Goal: Information Seeking & Learning: Check status

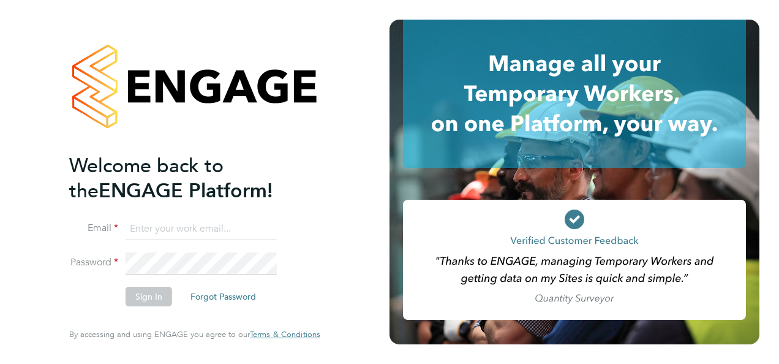
type input "daniel.bassett@thornbaker.co.uk"
click at [149, 294] on button "Sign In" at bounding box center [148, 296] width 47 height 20
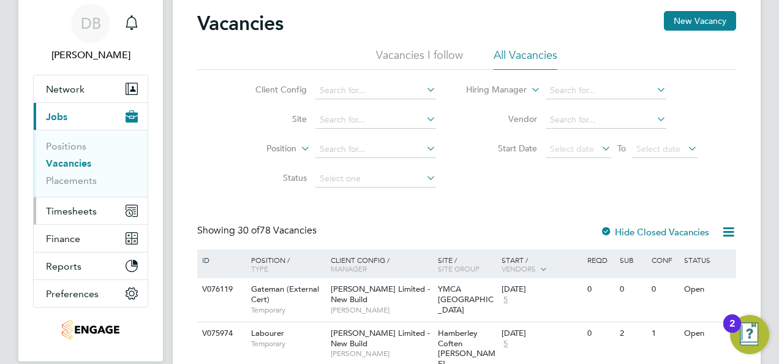
scroll to position [61, 0]
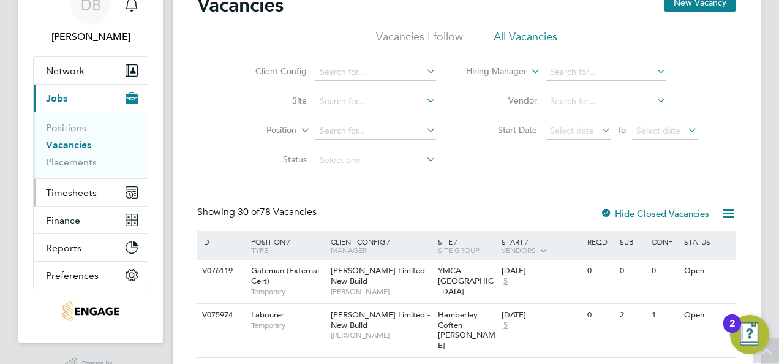
click at [67, 189] on span "Timesheets" at bounding box center [71, 193] width 51 height 12
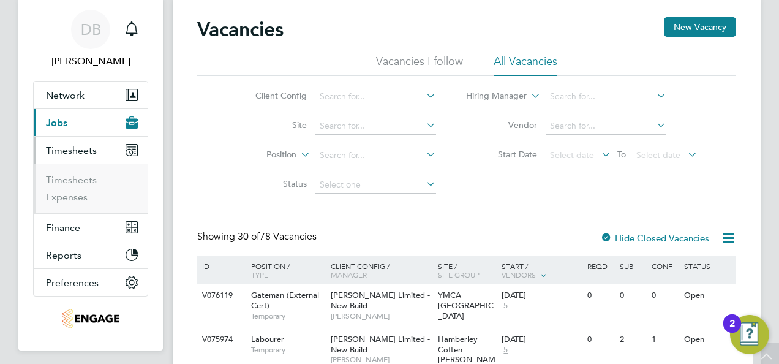
scroll to position [0, 0]
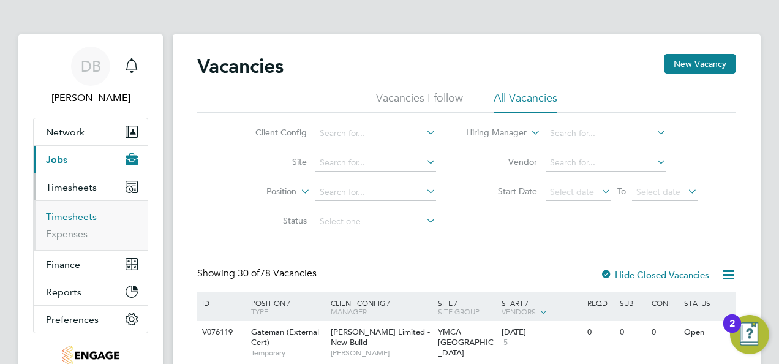
click at [65, 219] on link "Timesheets" at bounding box center [71, 217] width 51 height 12
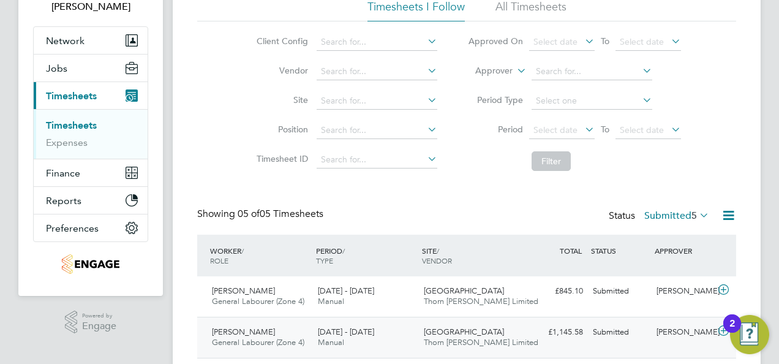
scroll to position [249, 0]
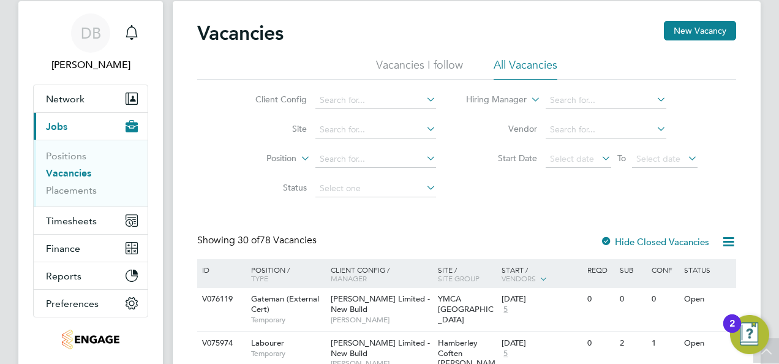
scroll to position [30, 0]
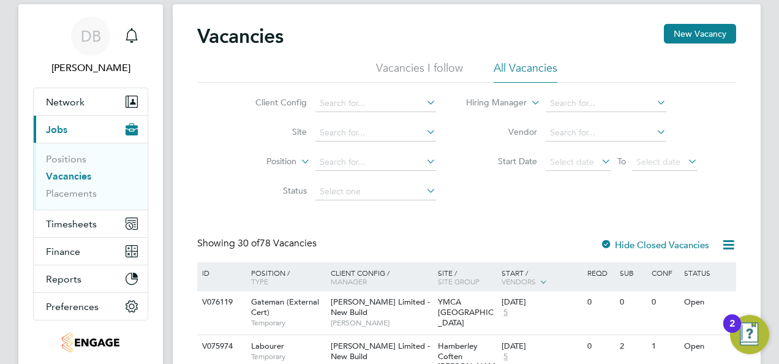
click at [68, 201] on ul "Positions Vacancies Placements" at bounding box center [91, 176] width 114 height 67
click at [77, 197] on link "Placements" at bounding box center [71, 193] width 51 height 12
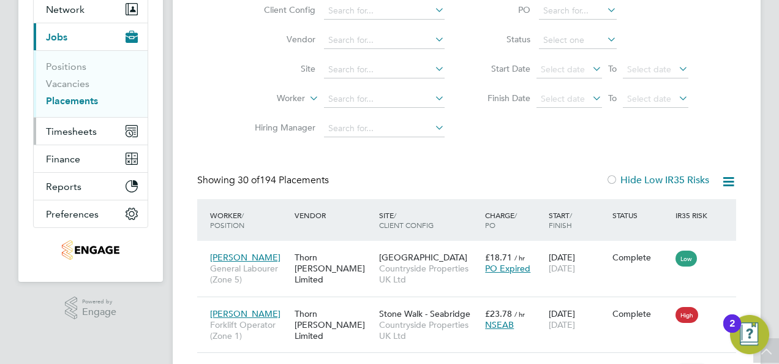
click at [73, 130] on span "Timesheets" at bounding box center [71, 131] width 51 height 12
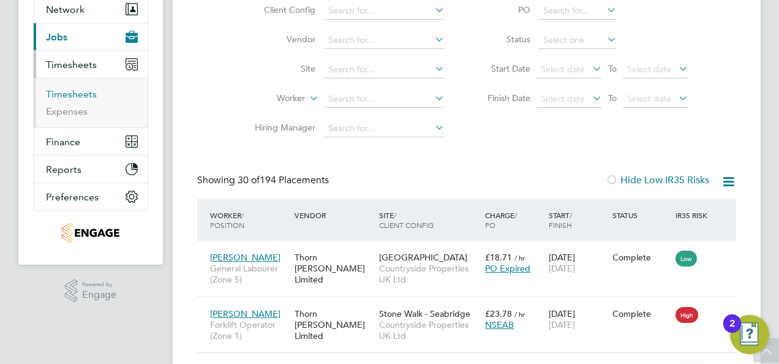
click at [76, 93] on link "Timesheets" at bounding box center [71, 94] width 51 height 12
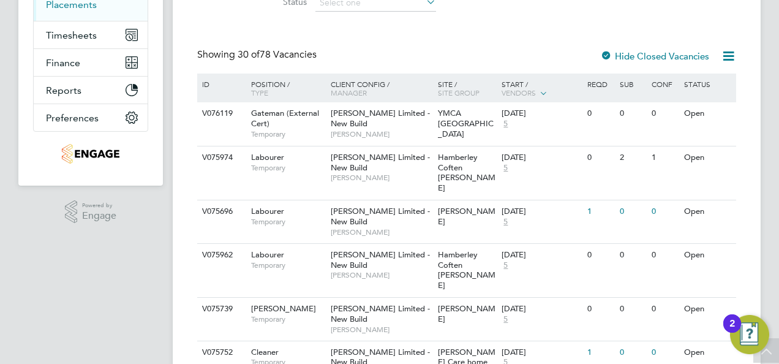
scroll to position [152, 0]
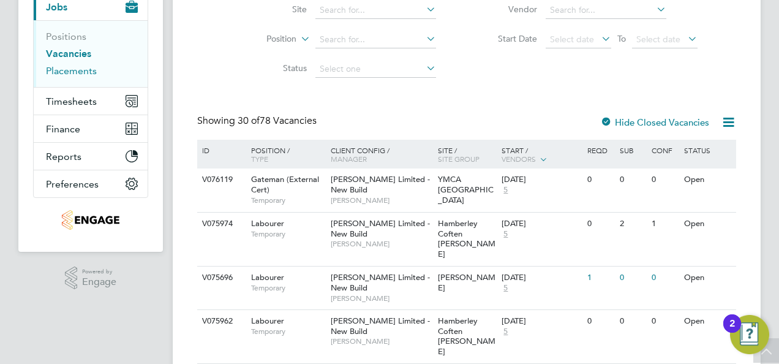
click at [78, 70] on link "Placements" at bounding box center [71, 71] width 51 height 12
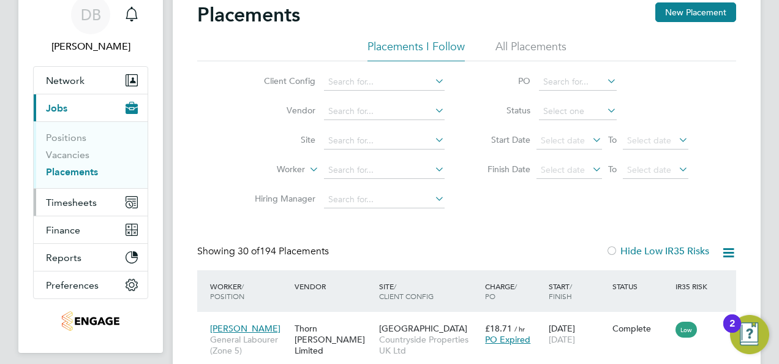
click at [71, 201] on span "Timesheets" at bounding box center [71, 202] width 51 height 12
click at [68, 198] on span "Timesheets" at bounding box center [71, 202] width 51 height 12
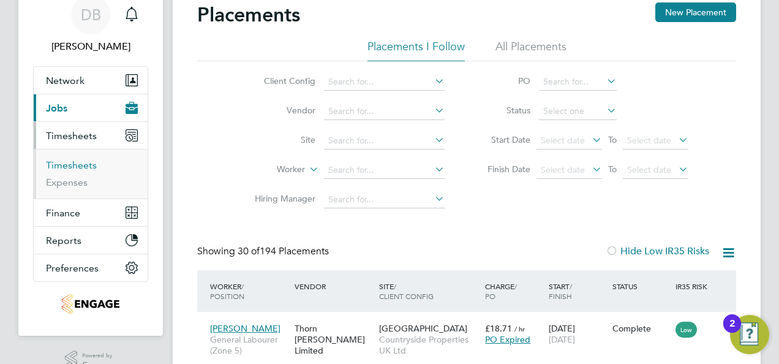
click at [72, 163] on link "Timesheets" at bounding box center [71, 165] width 51 height 12
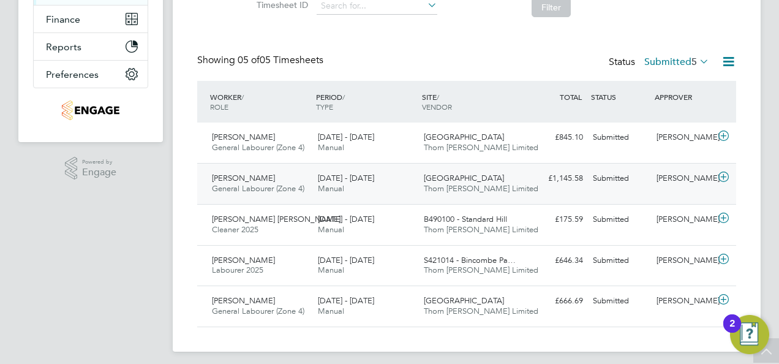
click at [591, 177] on div "Submitted" at bounding box center [620, 178] width 64 height 20
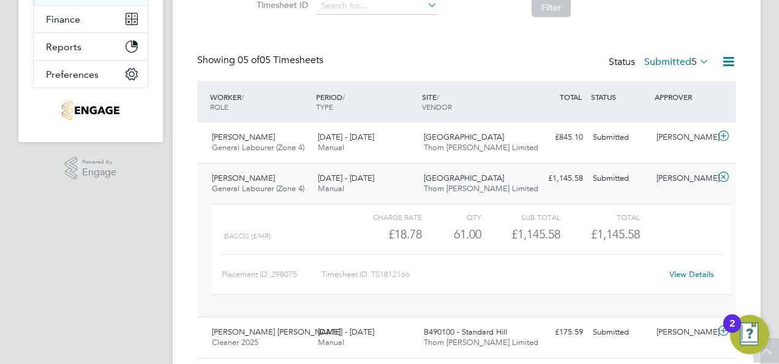
click at [677, 272] on link "View Details" at bounding box center [691, 274] width 45 height 10
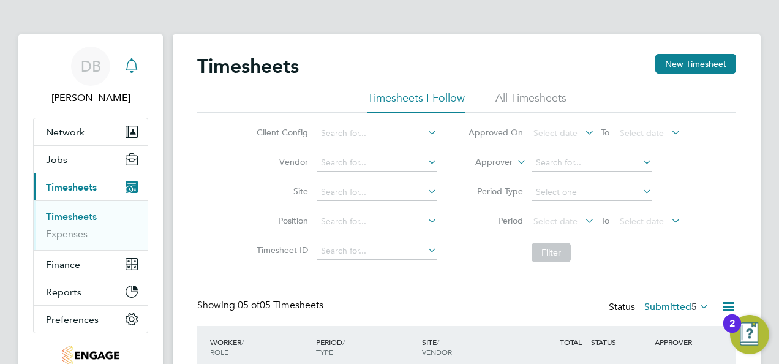
click at [127, 69] on icon "Main navigation" at bounding box center [131, 65] width 15 height 15
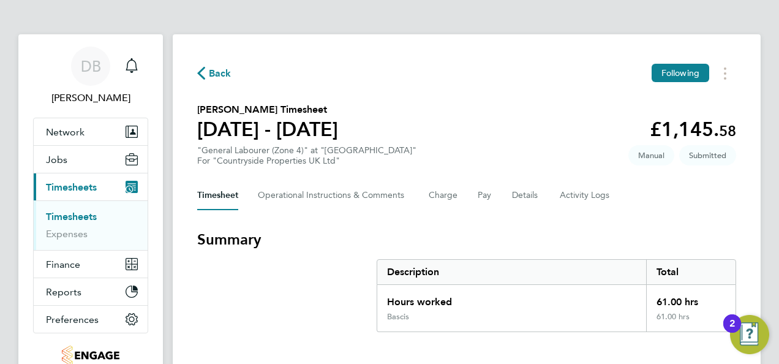
click at [730, 69] on button "Timesheets Menu" at bounding box center [725, 73] width 22 height 19
click at [586, 189] on Logs-tab "Activity Logs" at bounding box center [584, 195] width 51 height 29
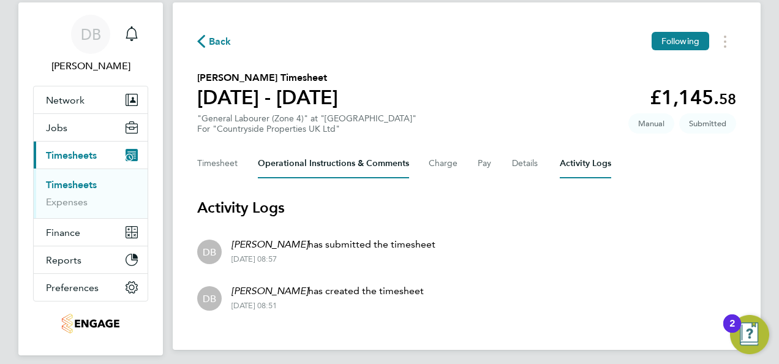
scroll to position [13, 0]
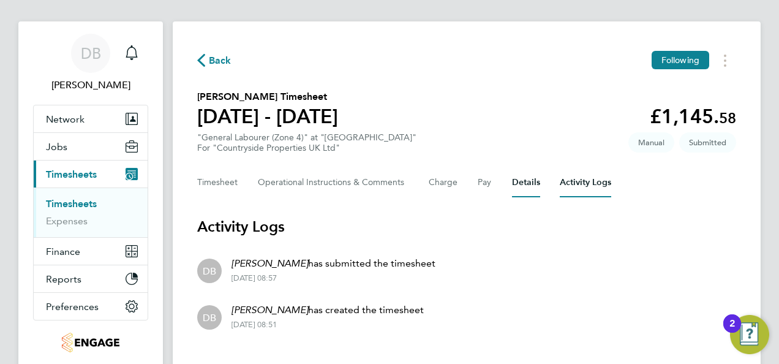
click at [534, 189] on button "Details" at bounding box center [526, 182] width 28 height 29
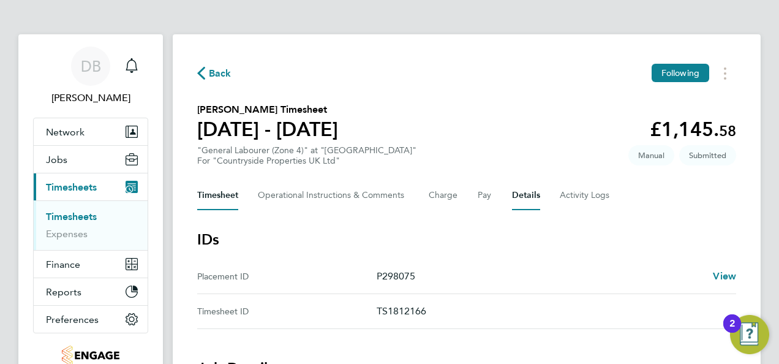
click at [228, 201] on button "Timesheet" at bounding box center [217, 195] width 41 height 29
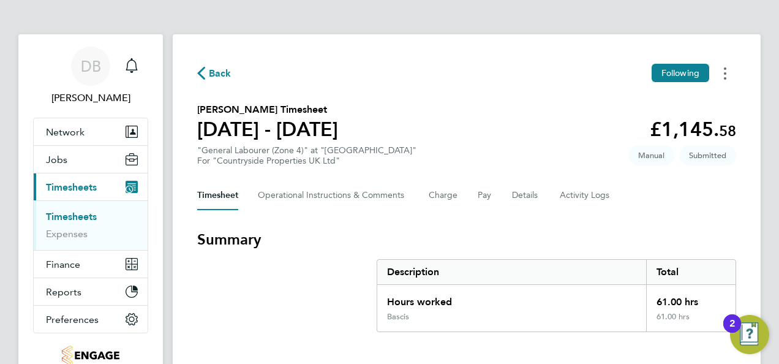
click at [735, 71] on button "Timesheets Menu" at bounding box center [725, 73] width 22 height 19
click at [202, 70] on icon "button" at bounding box center [201, 73] width 8 height 13
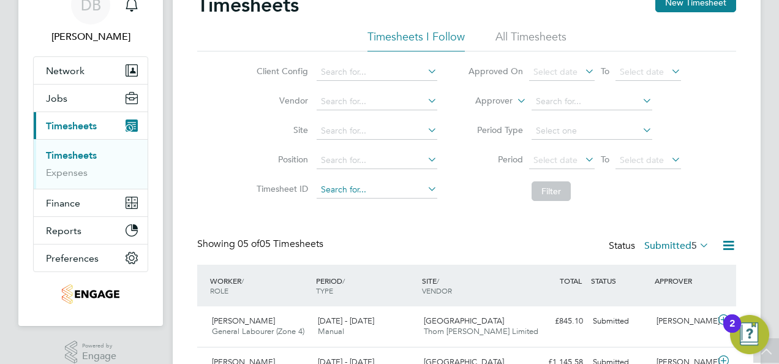
scroll to position [122, 0]
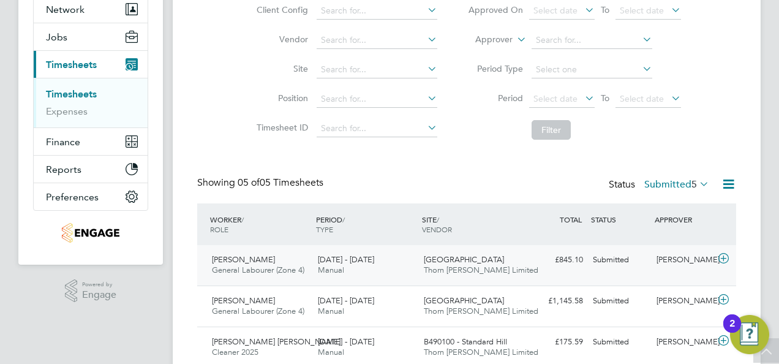
click at [724, 256] on icon at bounding box center [723, 258] width 15 height 10
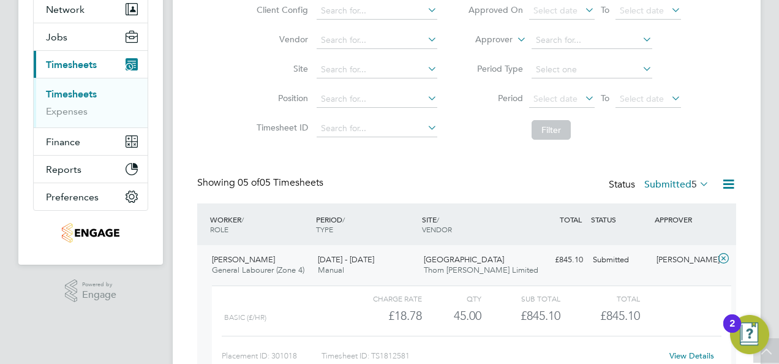
click at [364, 162] on div "Timesheets New Timesheet Timesheets I Follow All Timesheets Client Config Vendo…" at bounding box center [466, 246] width 539 height 631
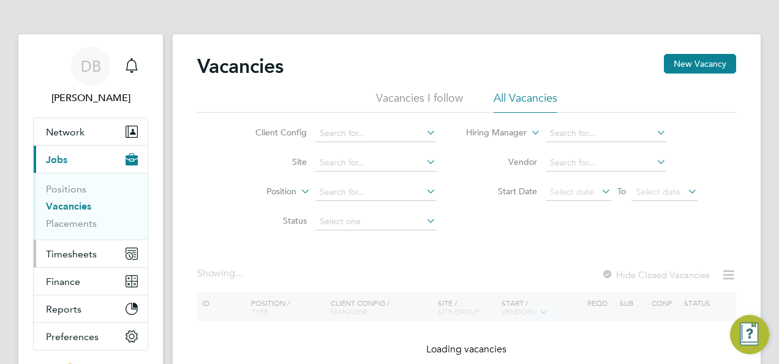
click at [77, 252] on span "Timesheets" at bounding box center [71, 254] width 51 height 12
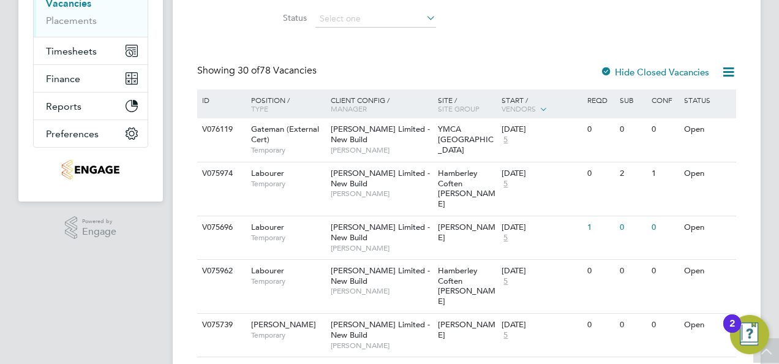
scroll to position [184, 0]
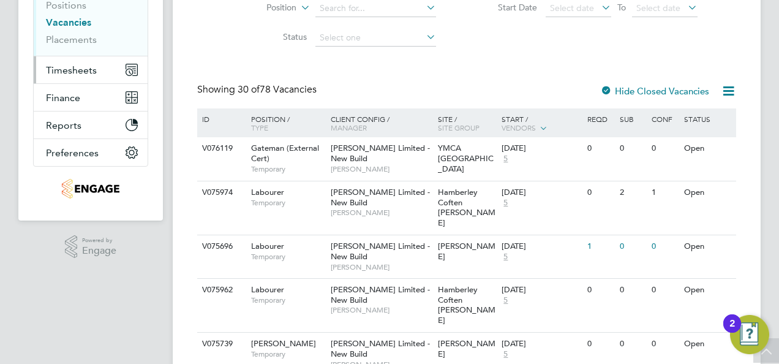
click at [72, 64] on span "Timesheets" at bounding box center [71, 70] width 51 height 12
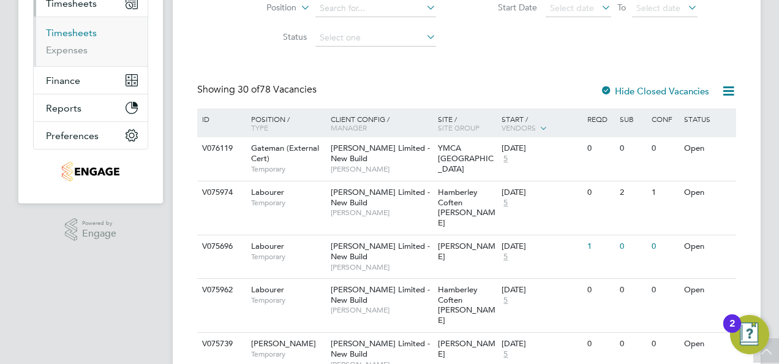
click at [75, 32] on link "Timesheets" at bounding box center [71, 33] width 51 height 12
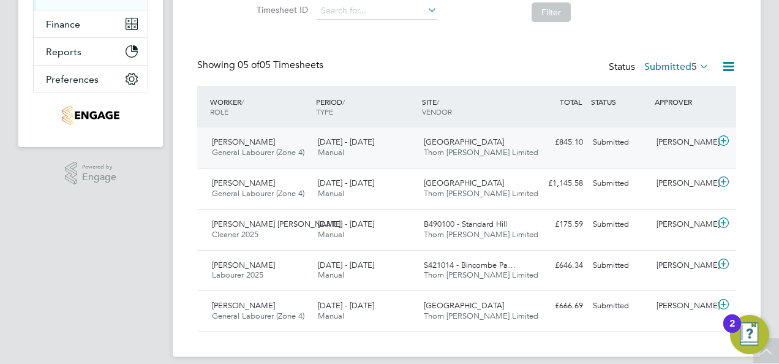
scroll to position [251, 0]
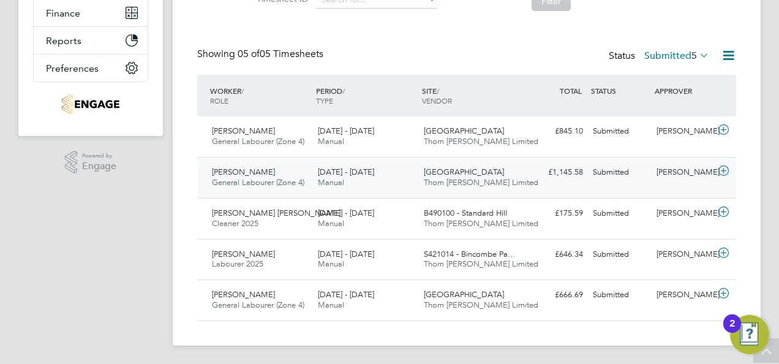
click at [602, 164] on div "Submitted" at bounding box center [620, 172] width 64 height 20
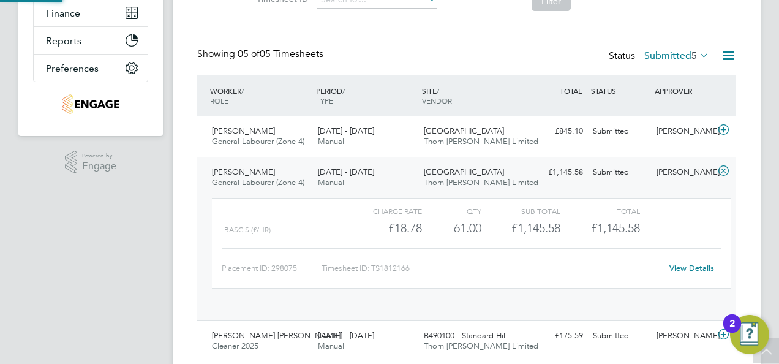
scroll to position [21, 119]
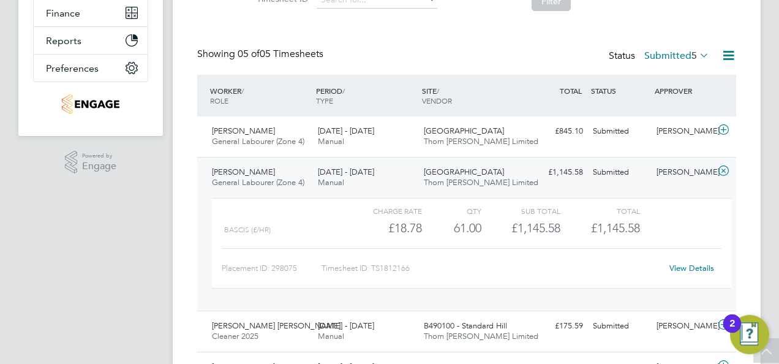
click at [719, 169] on icon at bounding box center [723, 171] width 15 height 10
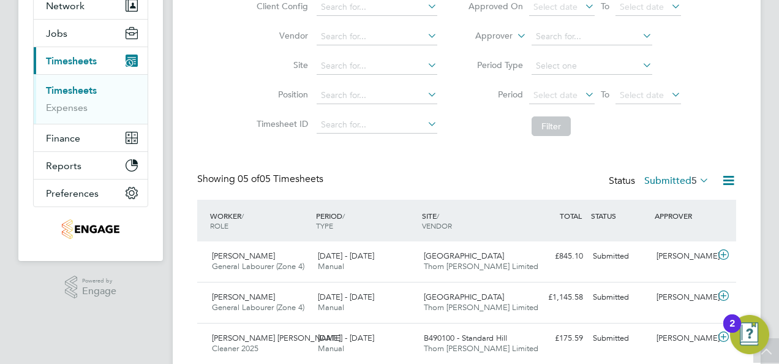
scroll to position [6, 0]
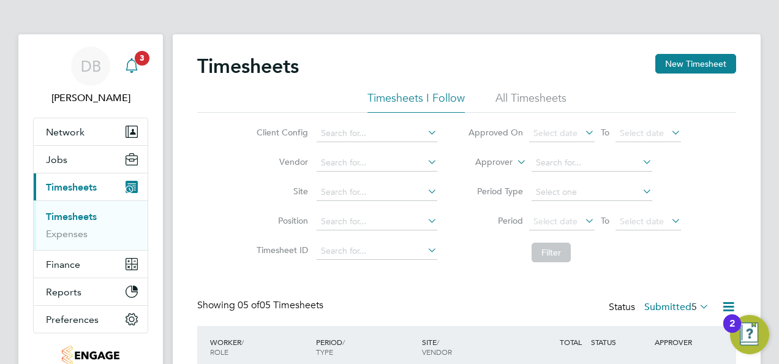
click at [141, 67] on div "Main navigation" at bounding box center [131, 66] width 24 height 24
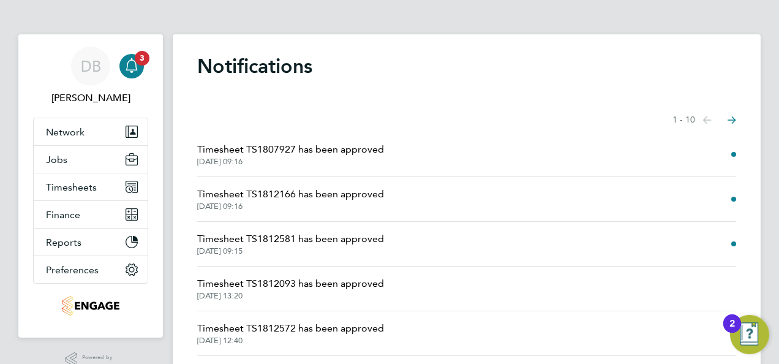
click at [290, 155] on span "Timesheet TS1807927 has been approved" at bounding box center [290, 149] width 187 height 15
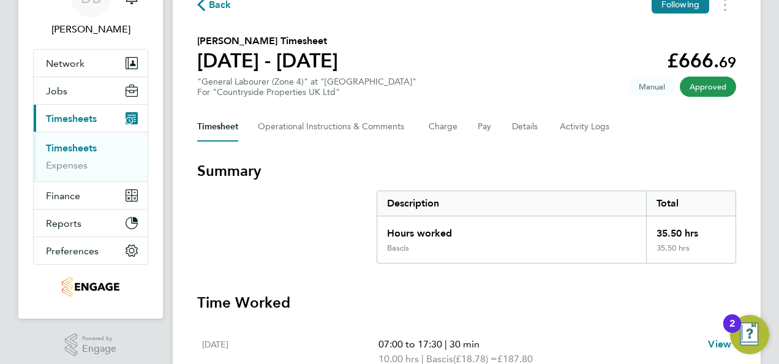
scroll to position [17, 0]
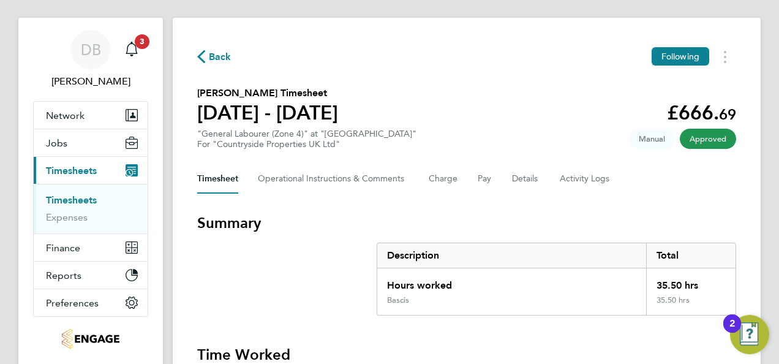
click at [209, 56] on span "Back" at bounding box center [220, 57] width 23 height 15
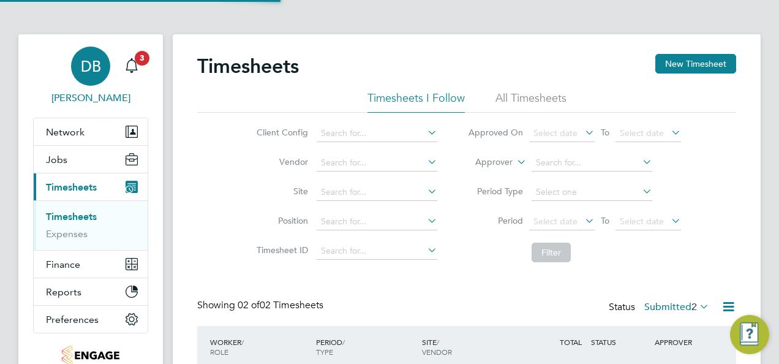
scroll to position [31, 106]
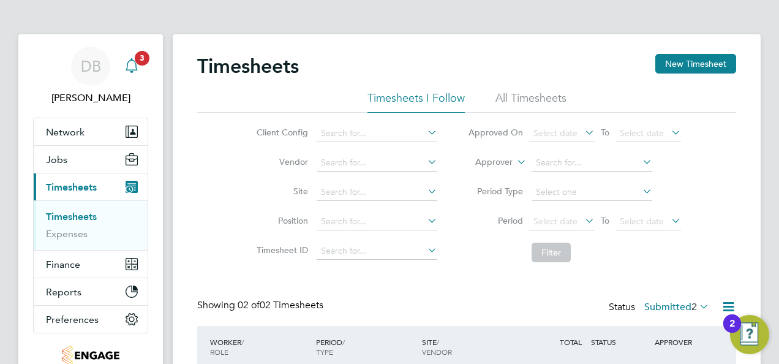
click at [140, 70] on div "Main navigation" at bounding box center [131, 66] width 24 height 24
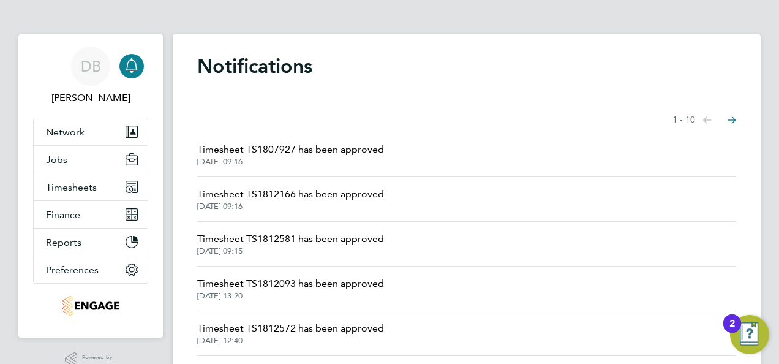
click at [290, 157] on span "[DATE] 09:16" at bounding box center [290, 162] width 187 height 10
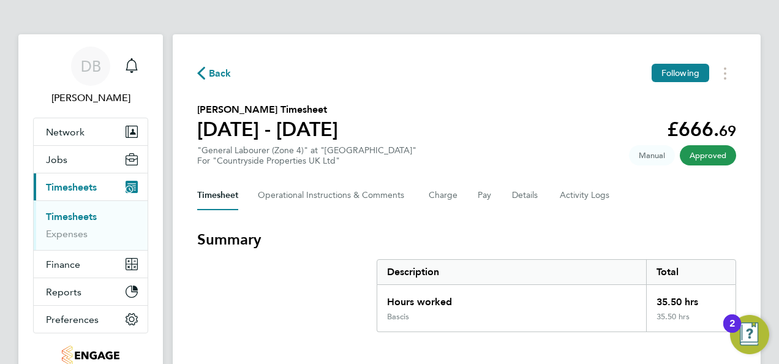
click at [200, 75] on icon "button" at bounding box center [201, 73] width 8 height 13
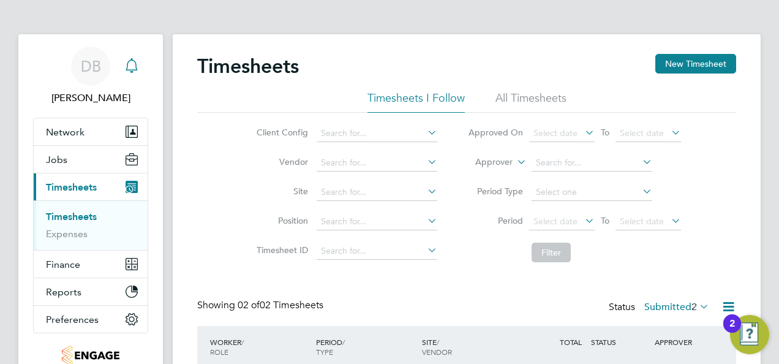
click at [143, 69] on app-nav-user-info "DB [PERSON_NAME] Notifications" at bounding box center [90, 75] width 115 height 83
click at [133, 67] on icon "Main navigation" at bounding box center [131, 65] width 15 height 15
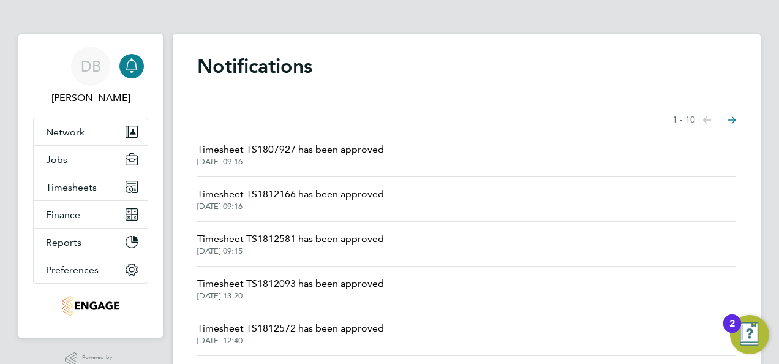
click at [290, 201] on span "[DATE] 09:16" at bounding box center [290, 206] width 187 height 10
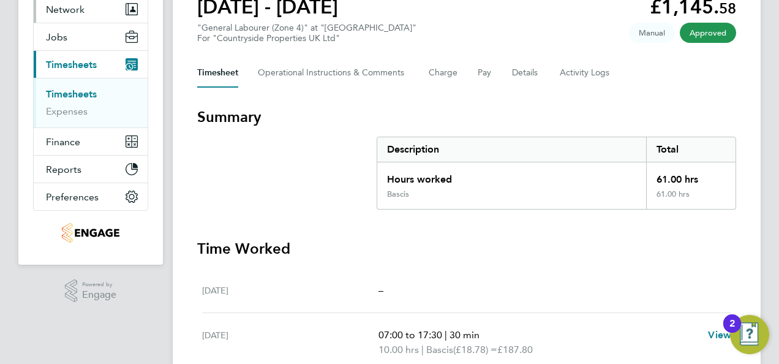
scroll to position [61, 0]
